Goal: Information Seeking & Learning: Check status

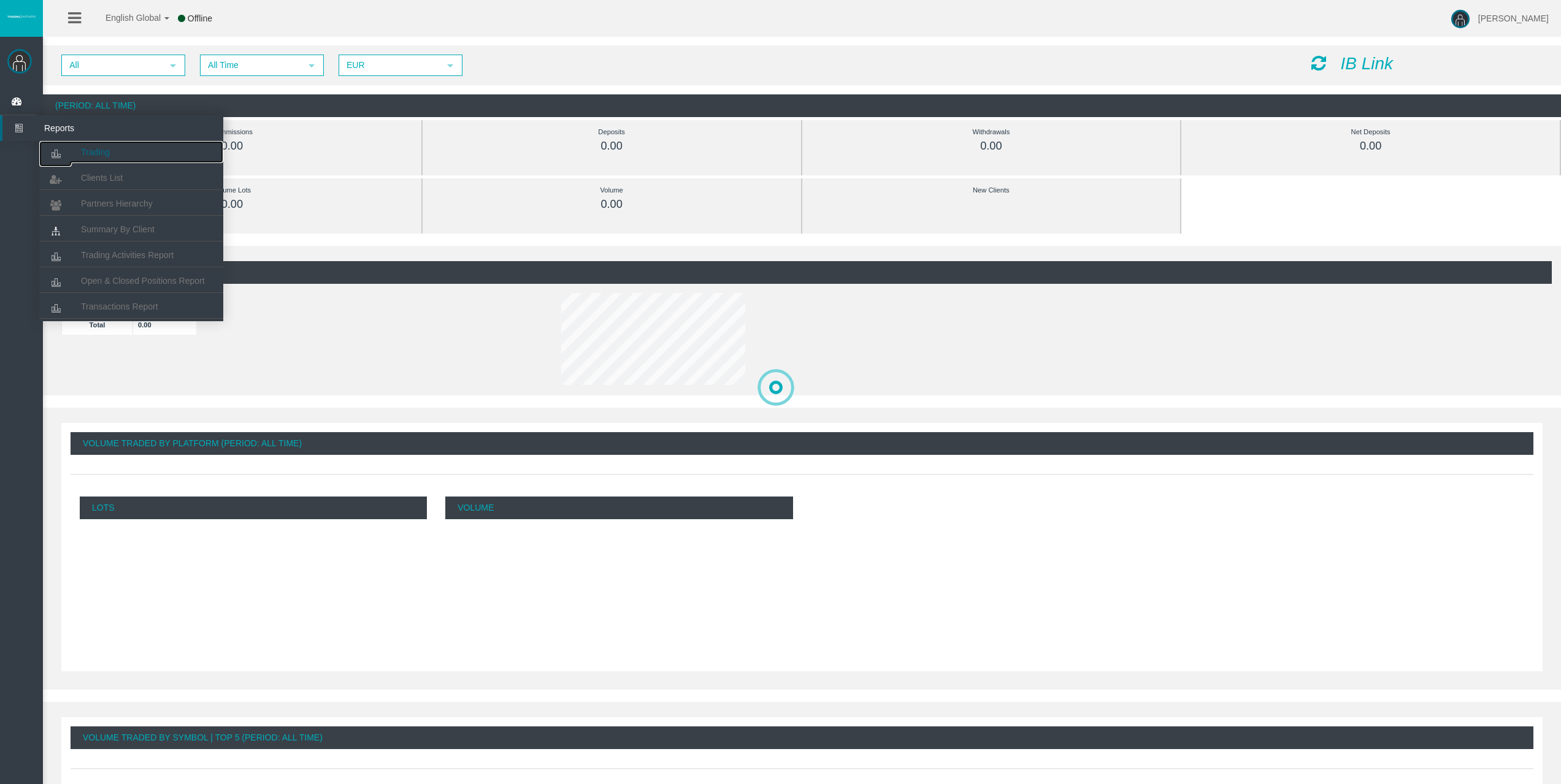
click at [61, 144] on icon at bounding box center [55, 154] width 32 height 26
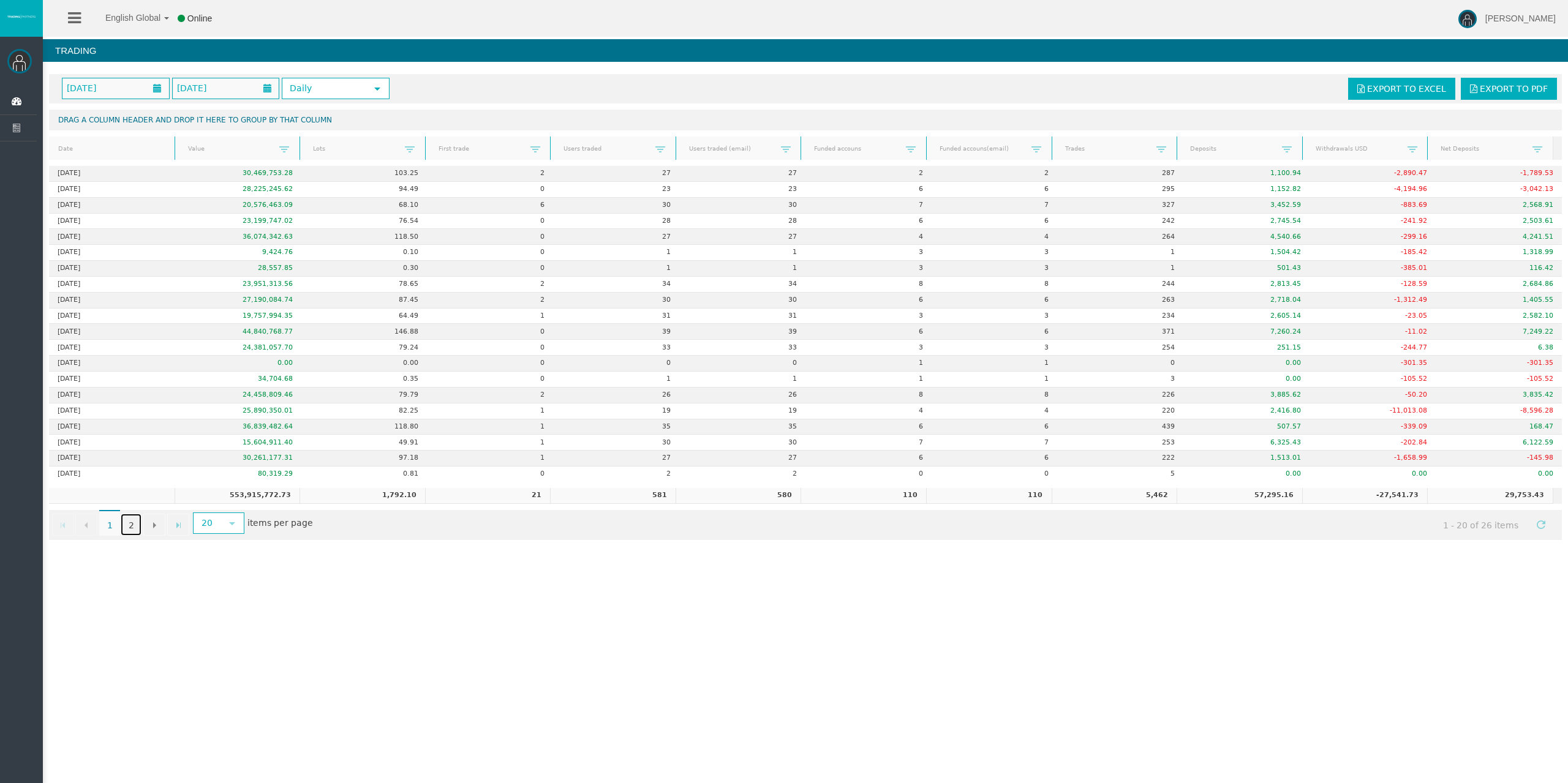
click at [128, 526] on link "2" at bounding box center [131, 525] width 21 height 22
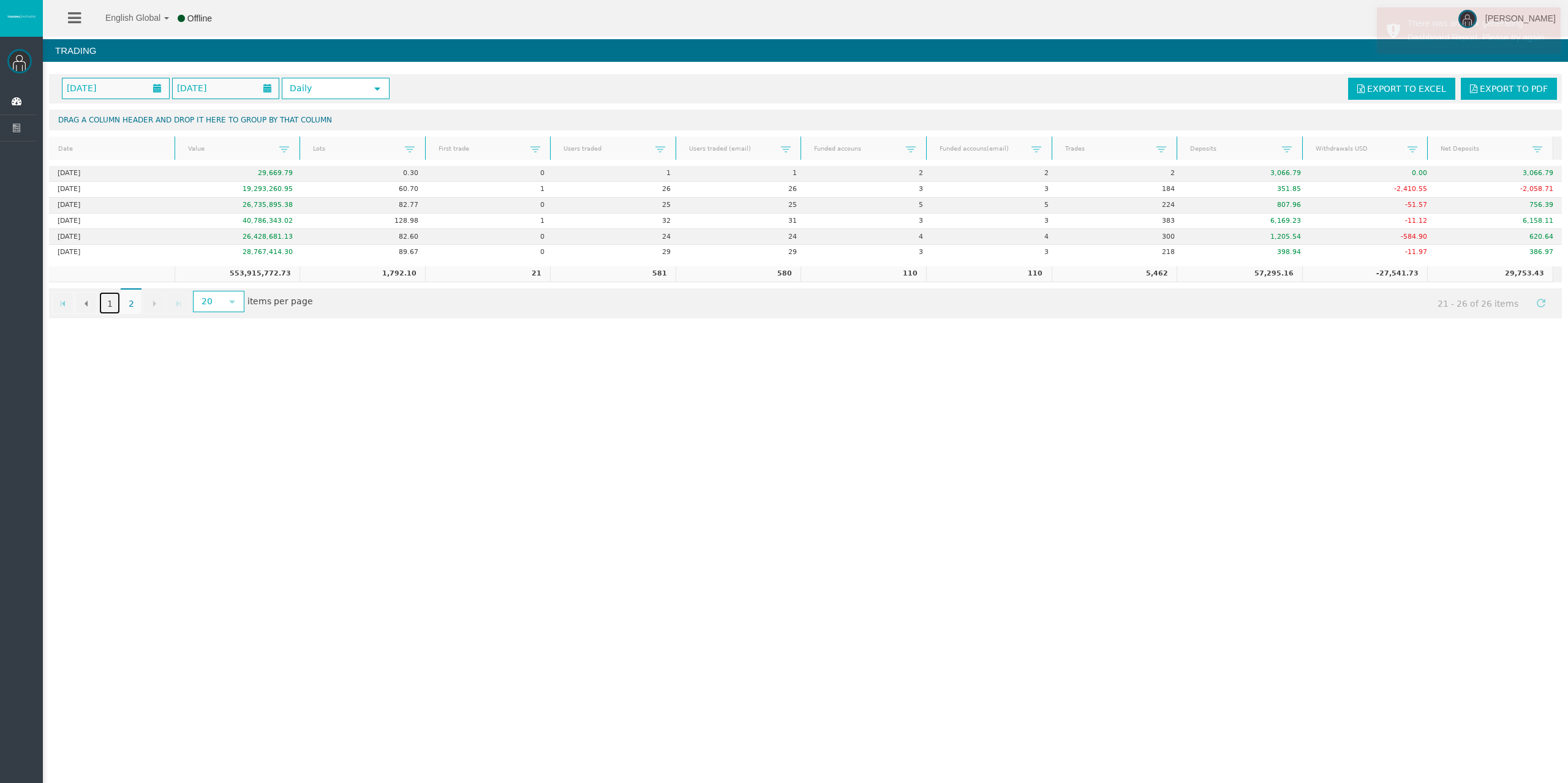
click at [109, 302] on link "1" at bounding box center [109, 303] width 21 height 22
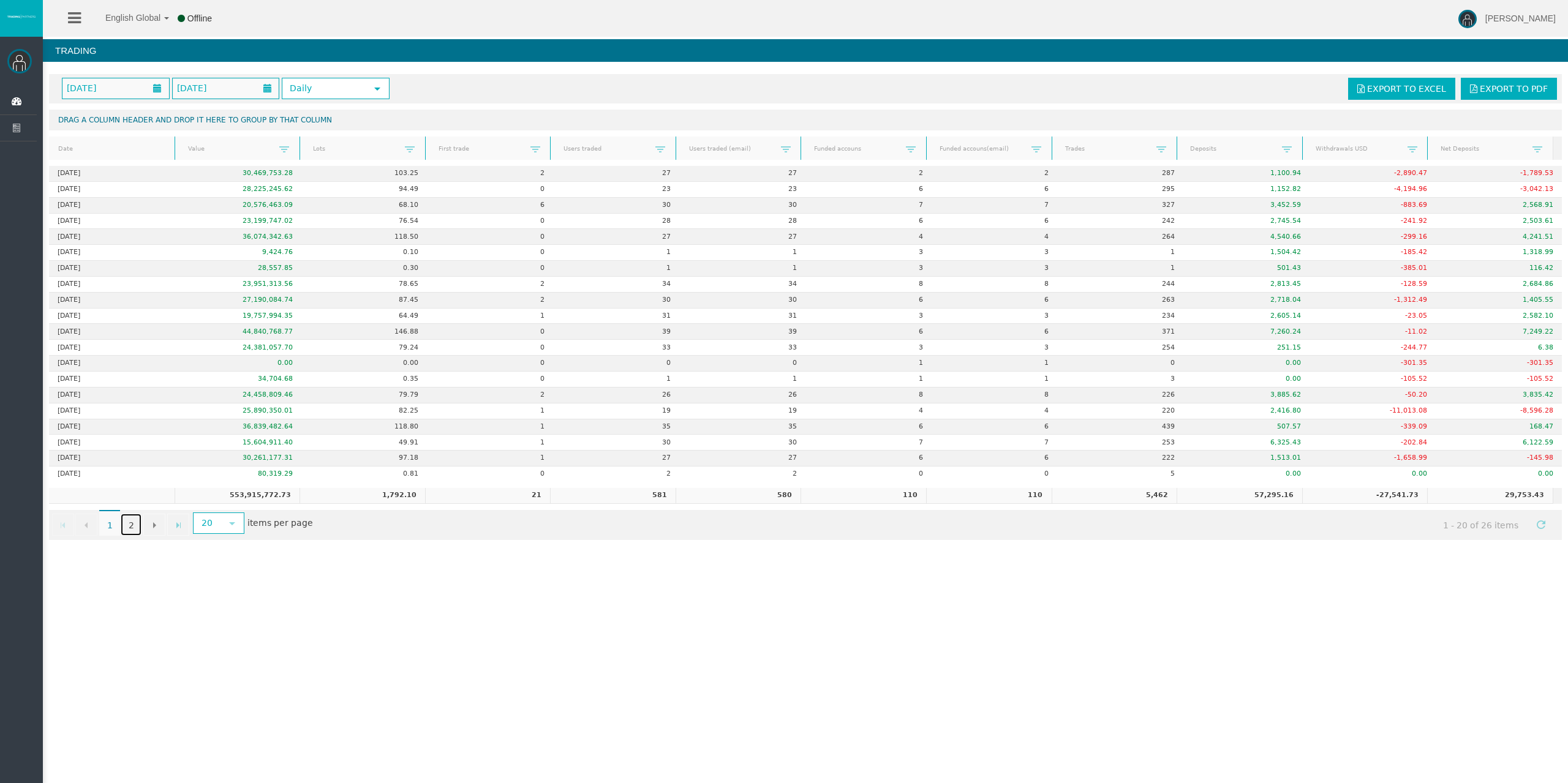
click at [131, 524] on link "2" at bounding box center [131, 525] width 21 height 22
